Goal: Information Seeking & Learning: Learn about a topic

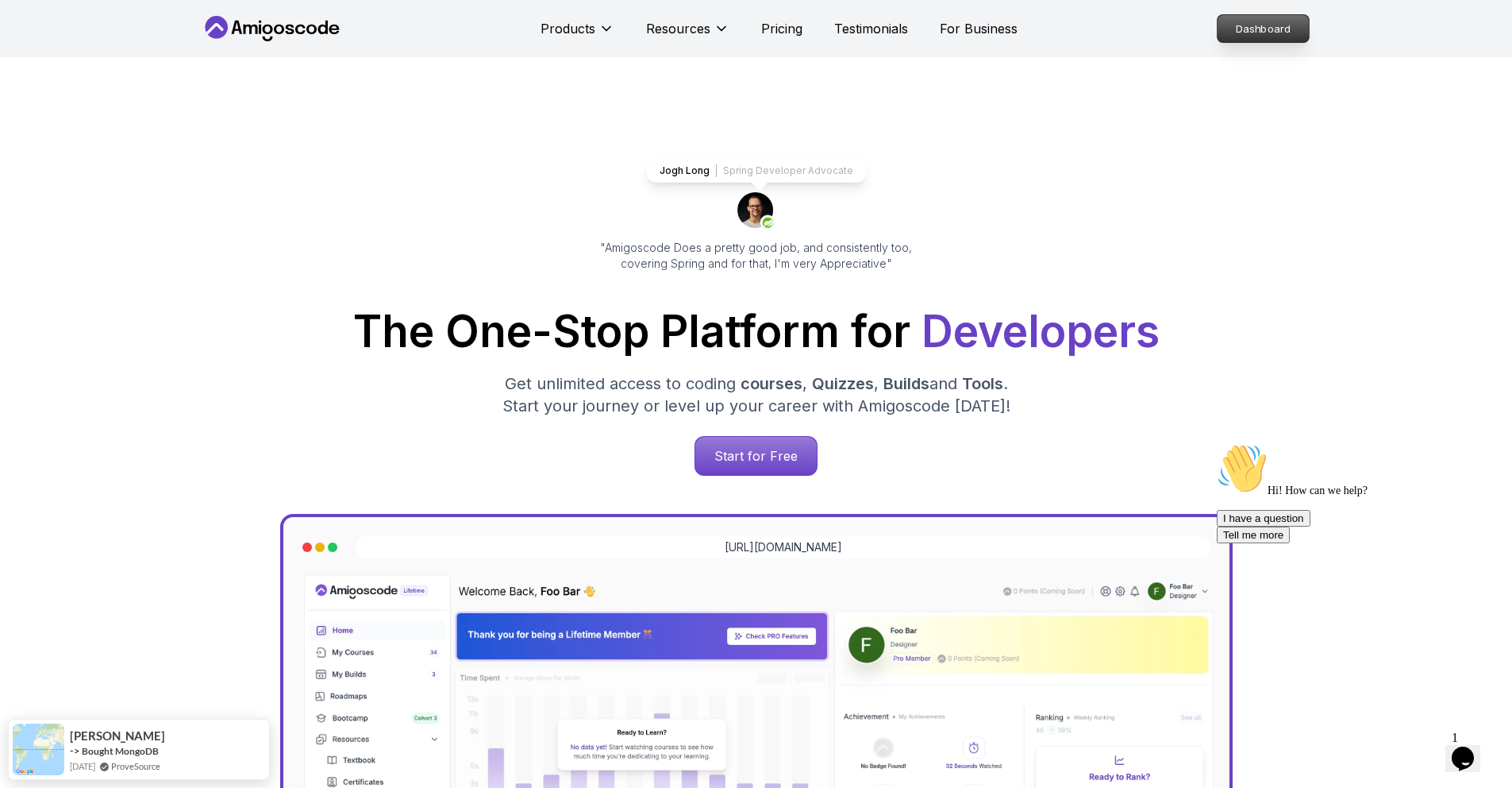
click at [1242, 27] on p "Dashboard" at bounding box center [1263, 29] width 91 height 27
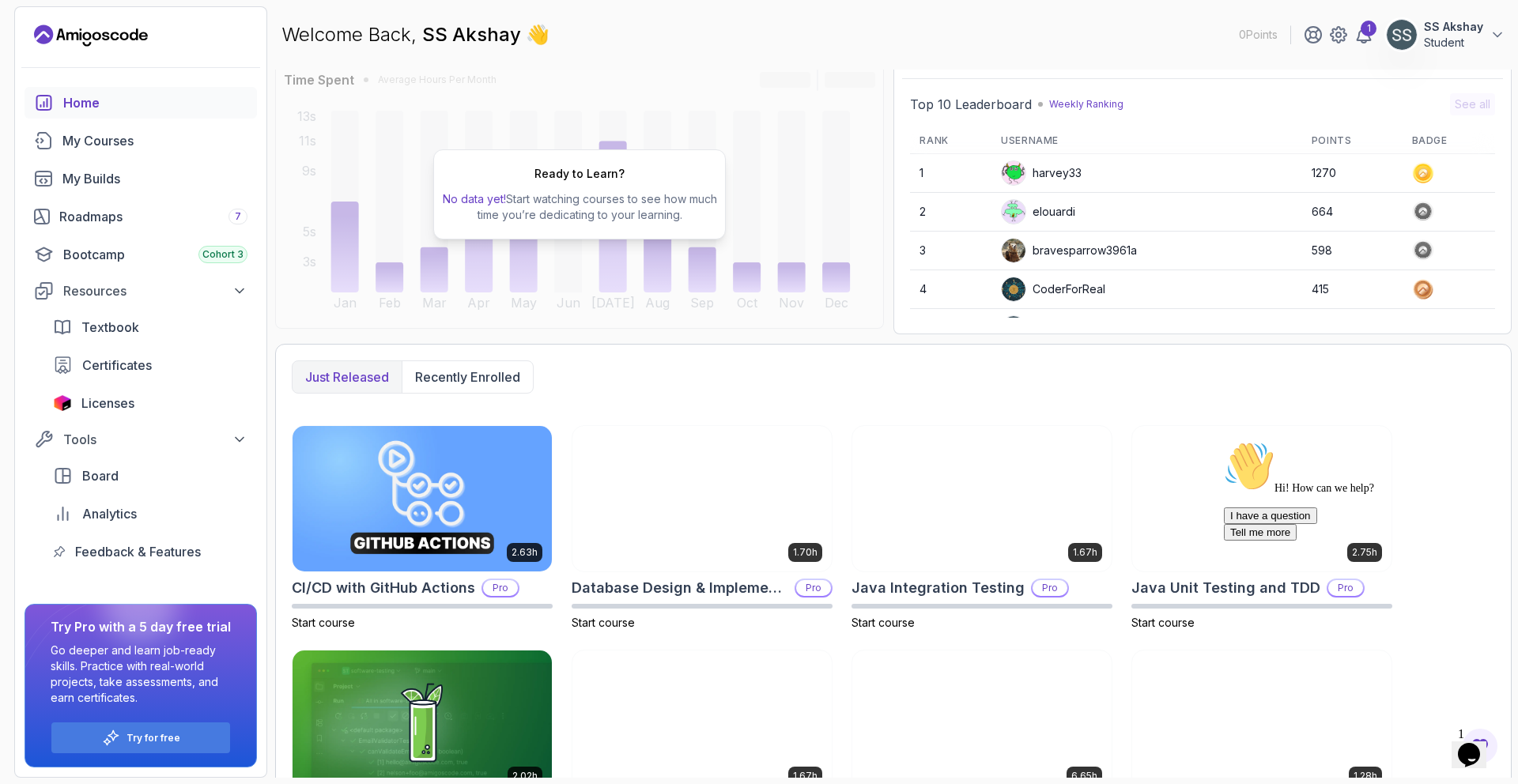
scroll to position [229, 0]
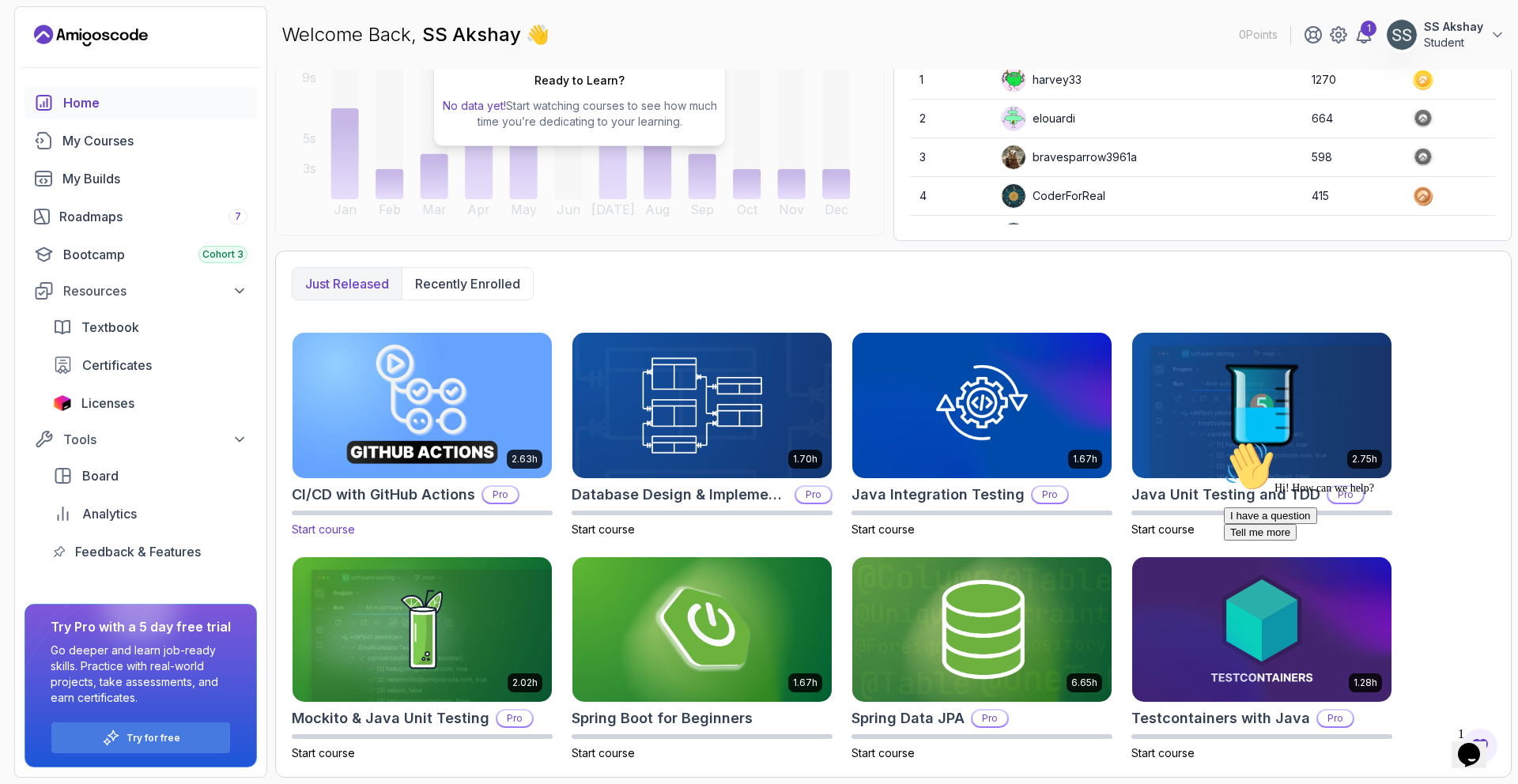
click at [402, 423] on img at bounding box center [422, 405] width 272 height 153
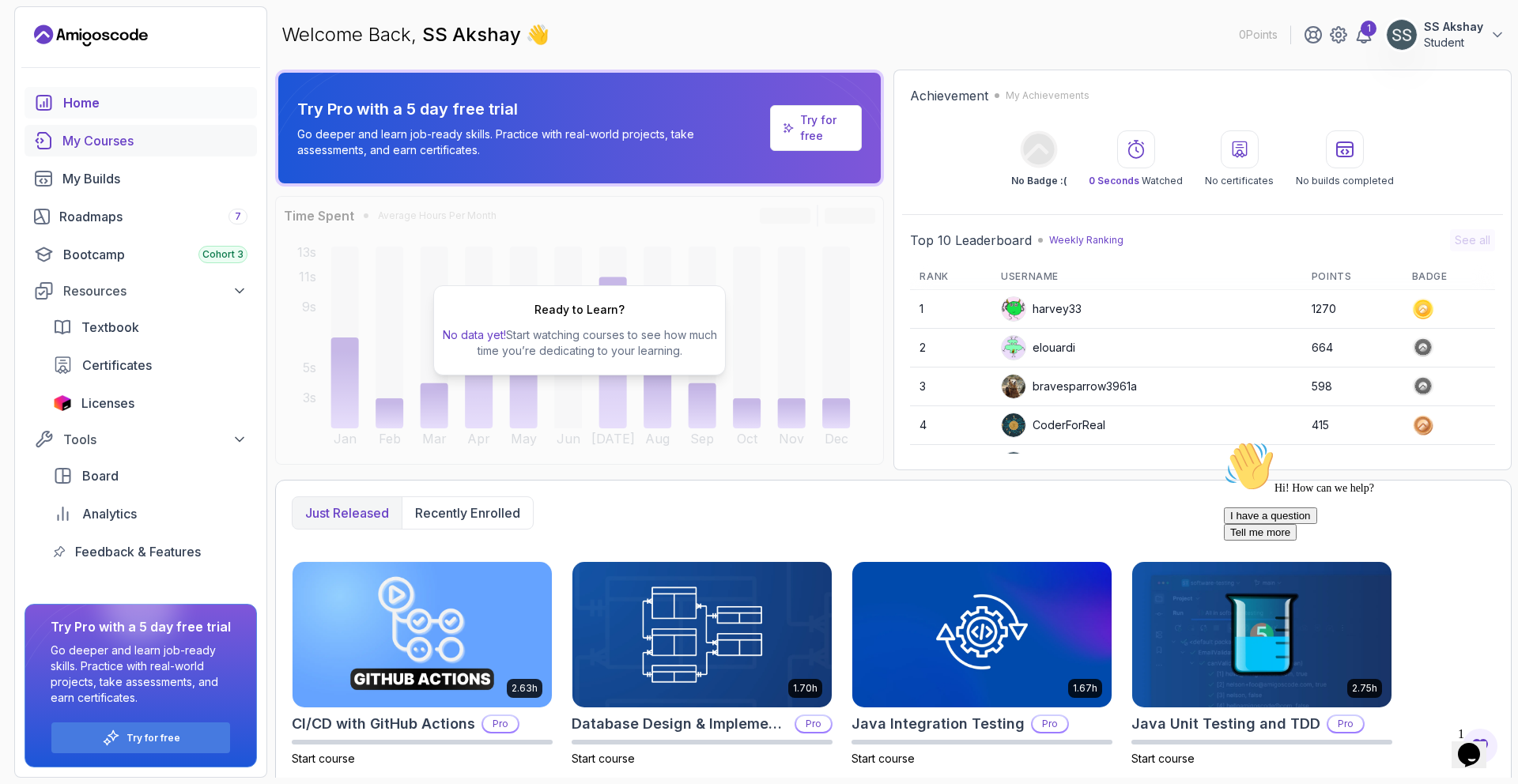
click at [110, 146] on div "My Courses" at bounding box center [155, 141] width 185 height 19
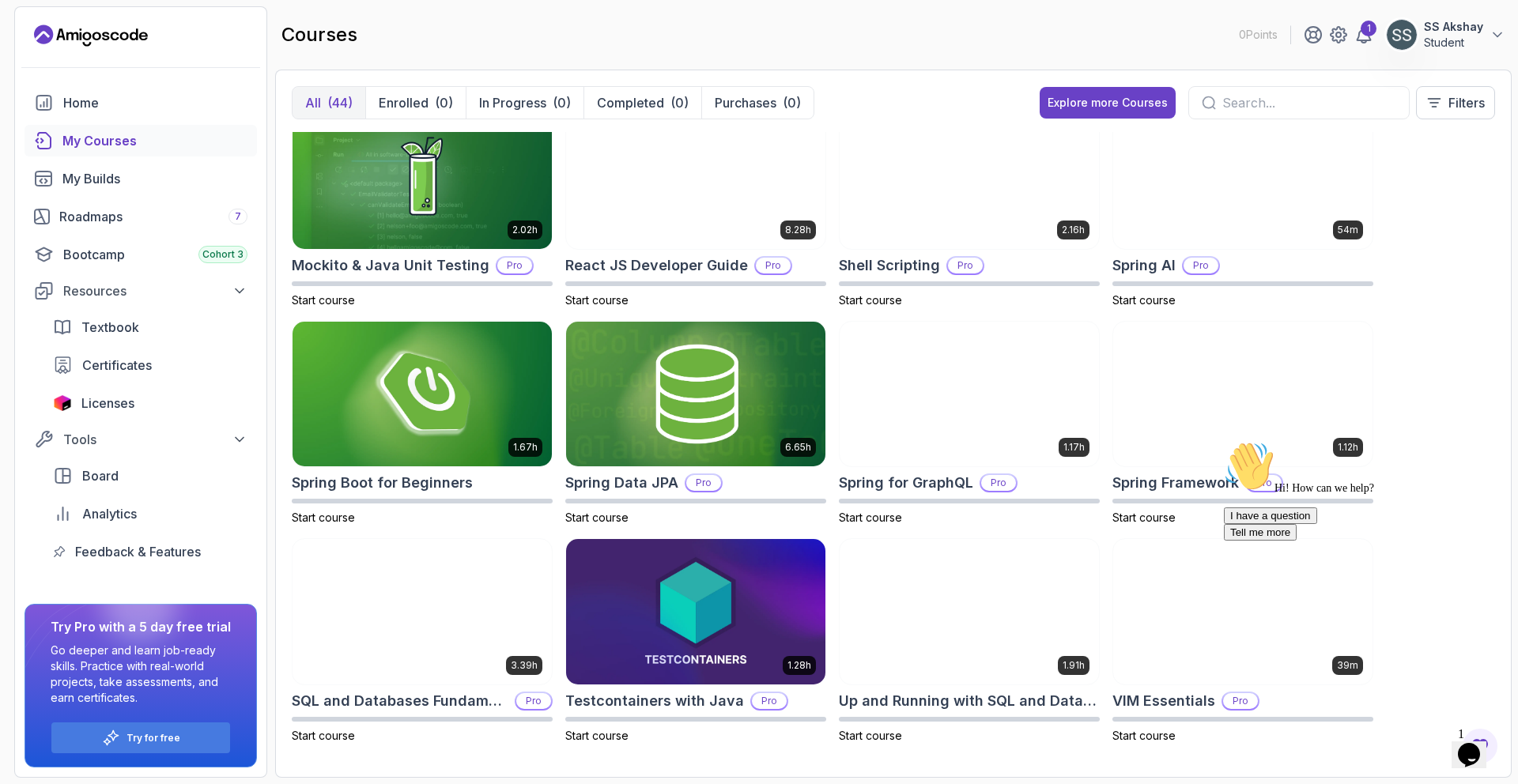
scroll to position [1773, 0]
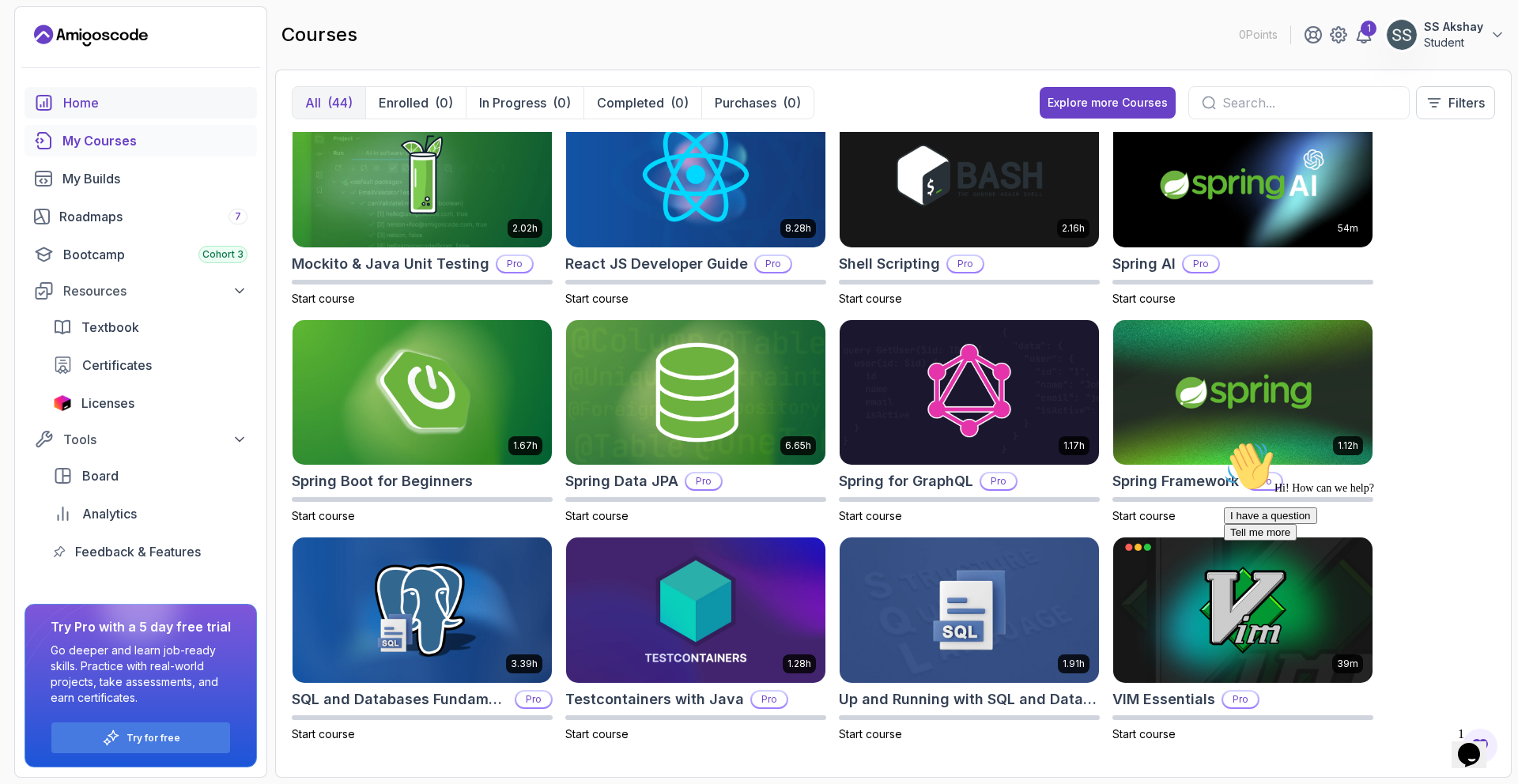
click at [49, 104] on icon "home" at bounding box center [44, 102] width 19 height 19
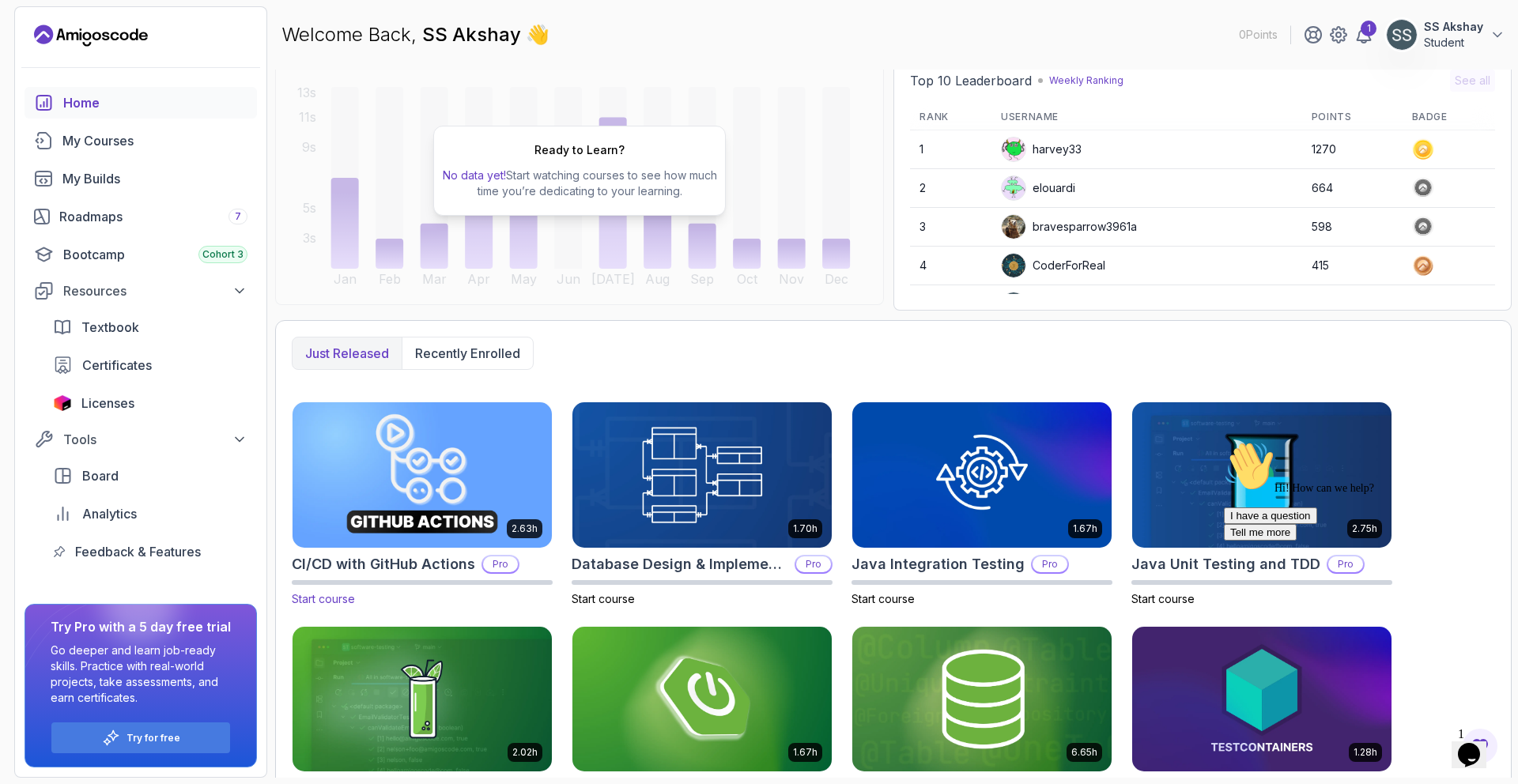
scroll to position [229, 0]
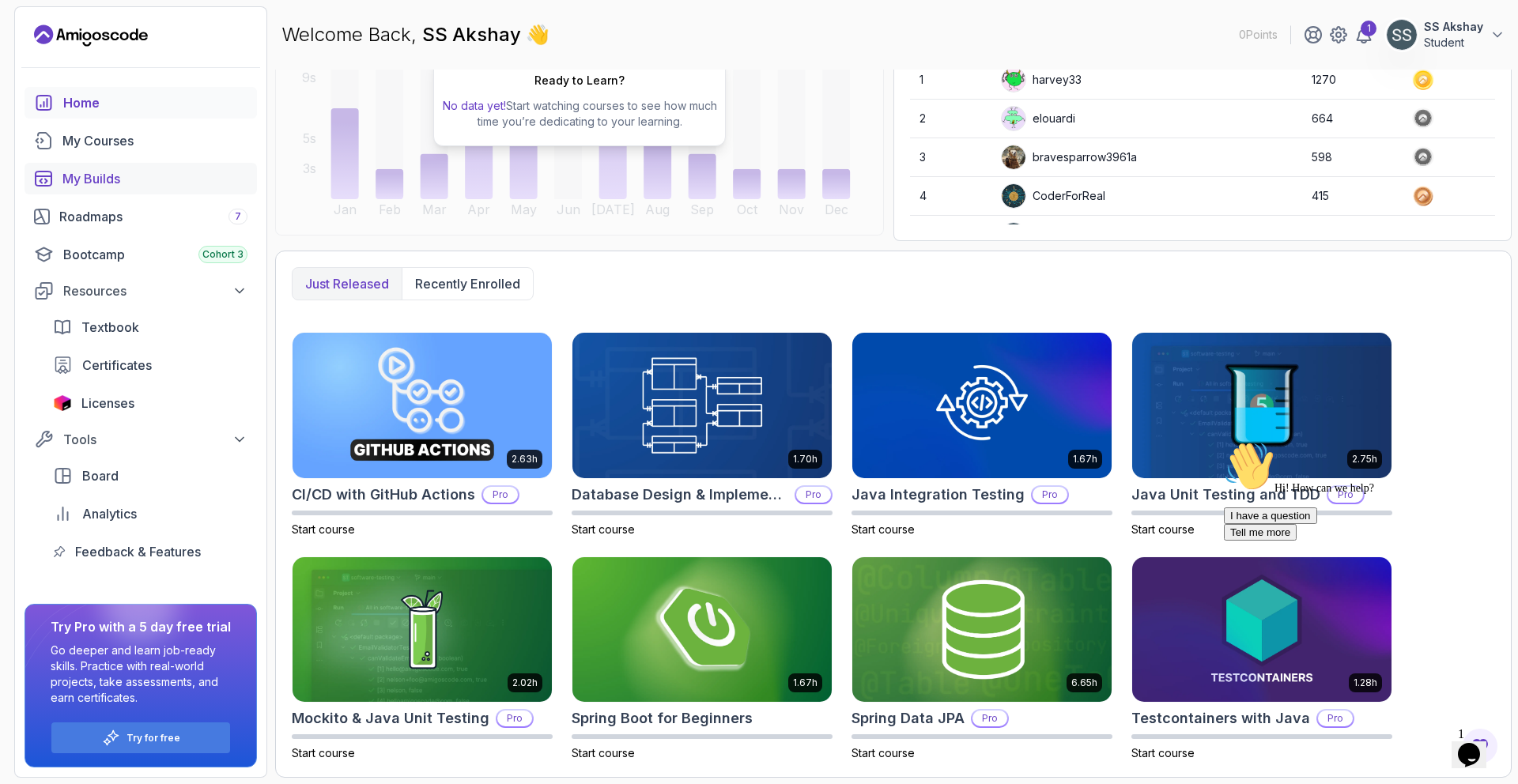
click at [90, 183] on div "My Builds" at bounding box center [155, 179] width 185 height 19
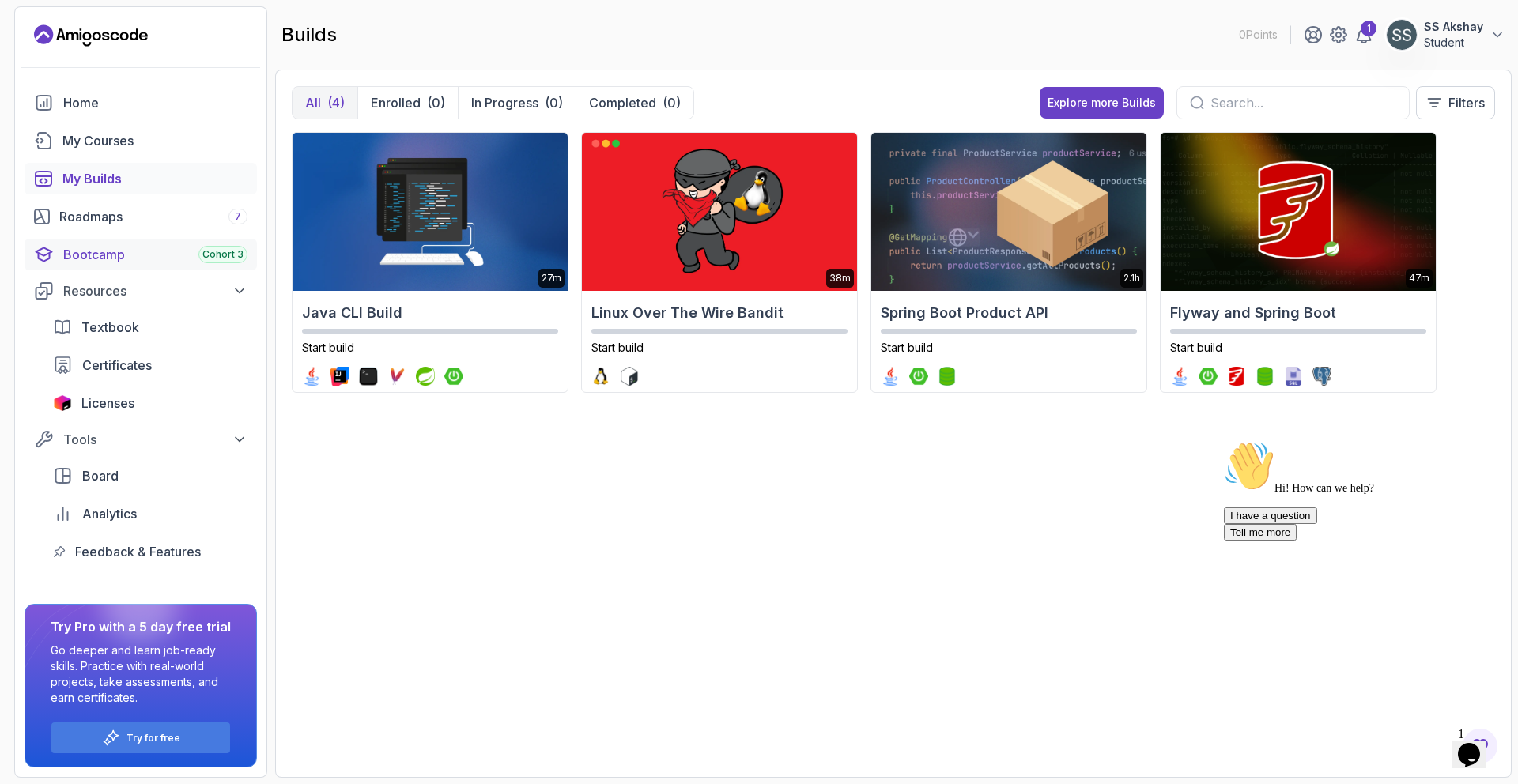
click at [162, 253] on div "Bootcamp Cohort 3" at bounding box center [155, 254] width 184 height 19
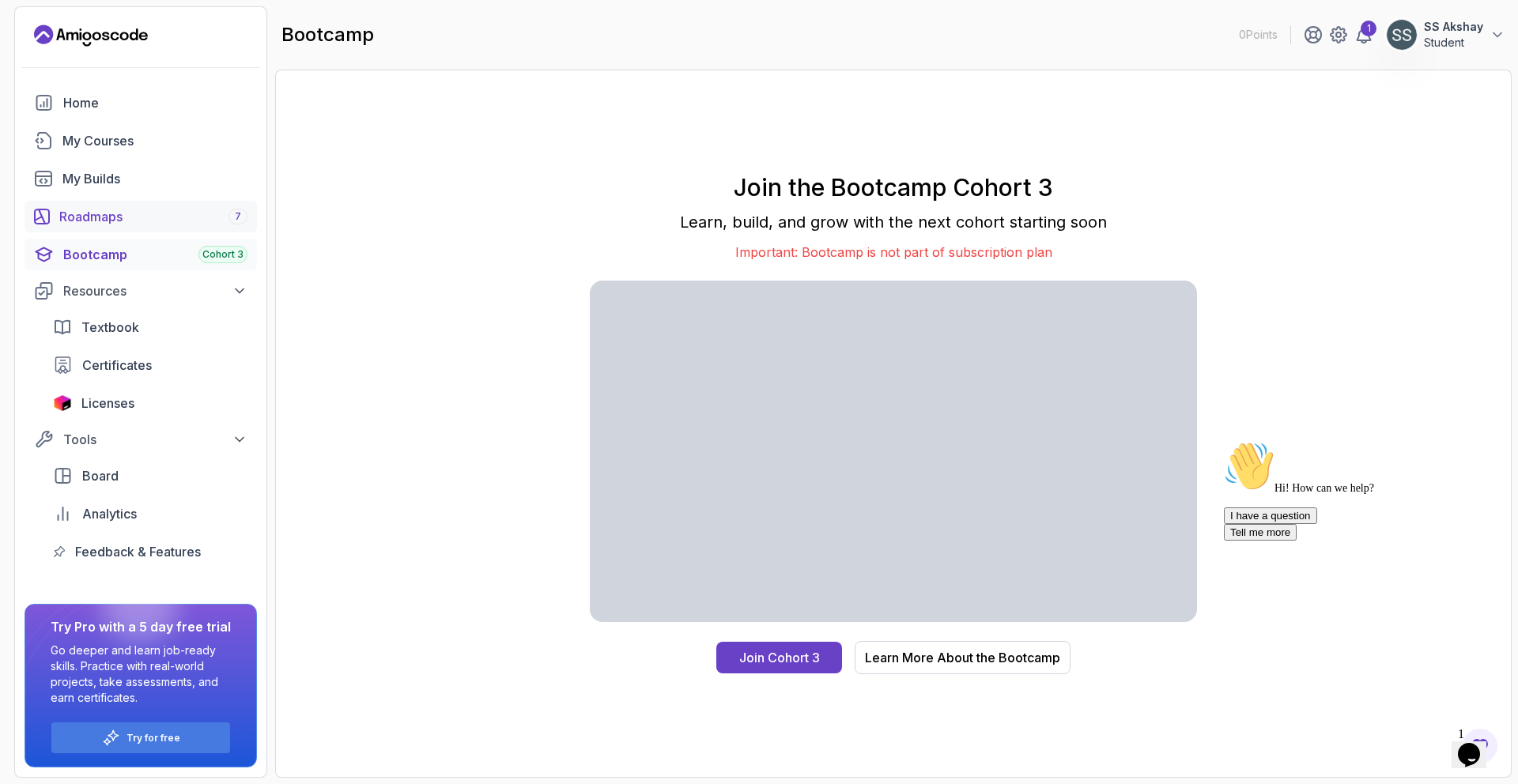
click at [162, 224] on div "Roadmaps 7" at bounding box center [153, 217] width 189 height 19
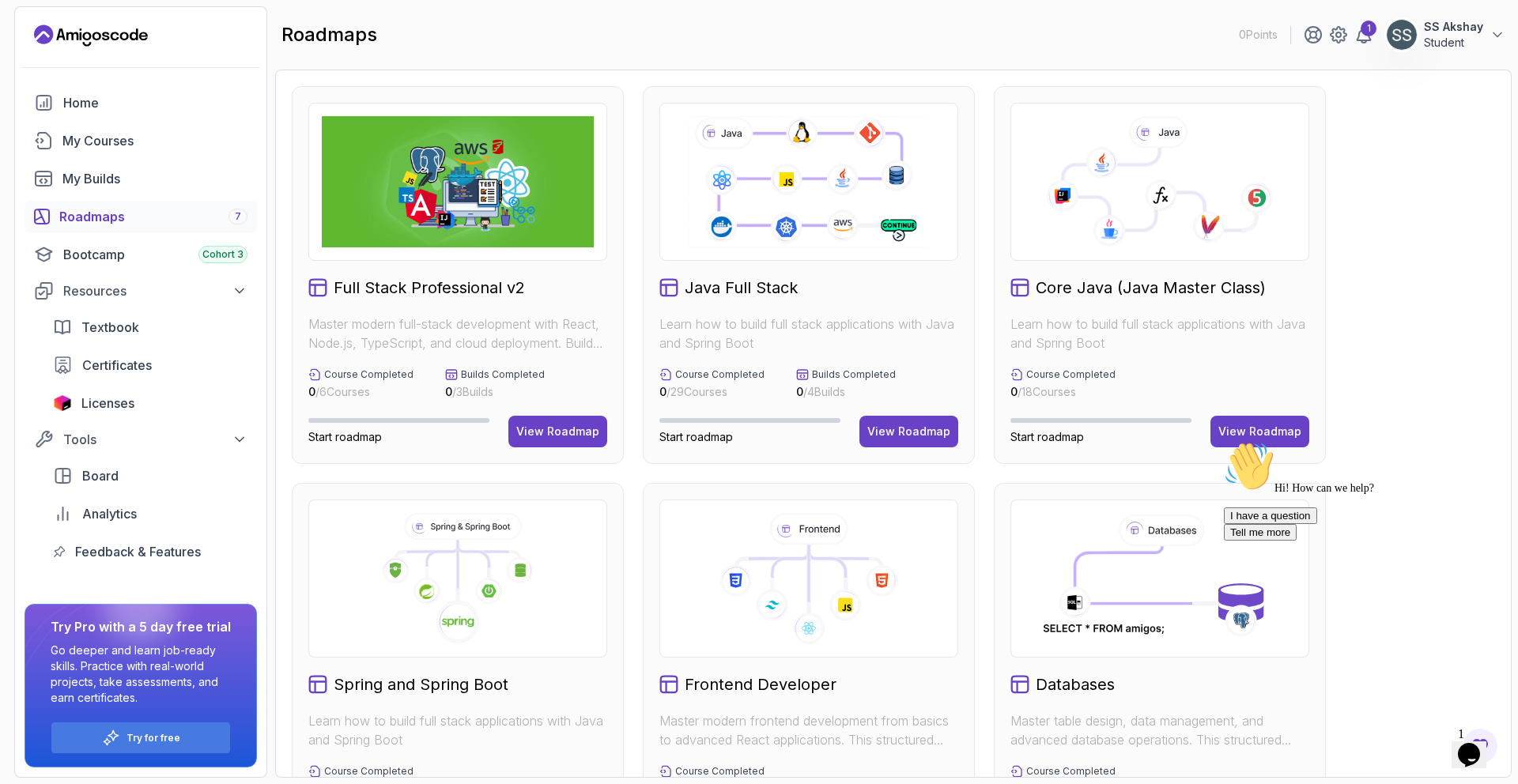
click at [451, 204] on img at bounding box center [457, 182] width 272 height 131
click at [760, 245] on icon at bounding box center [808, 182] width 245 height 136
click at [918, 425] on div "View Roadmap" at bounding box center [909, 431] width 83 height 15
